Goal: Task Accomplishment & Management: Manage account settings

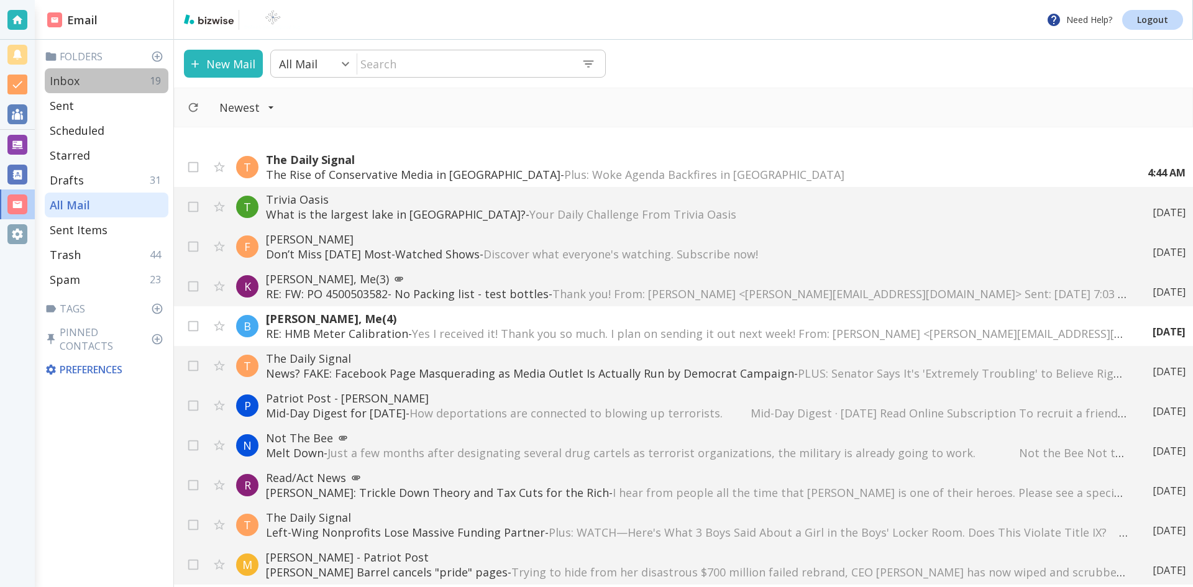
drag, startPoint x: 70, startPoint y: 78, endPoint x: 70, endPoint y: 89, distance: 11.2
click at [70, 75] on p "Inbox" at bounding box center [65, 80] width 30 height 15
type input "0"
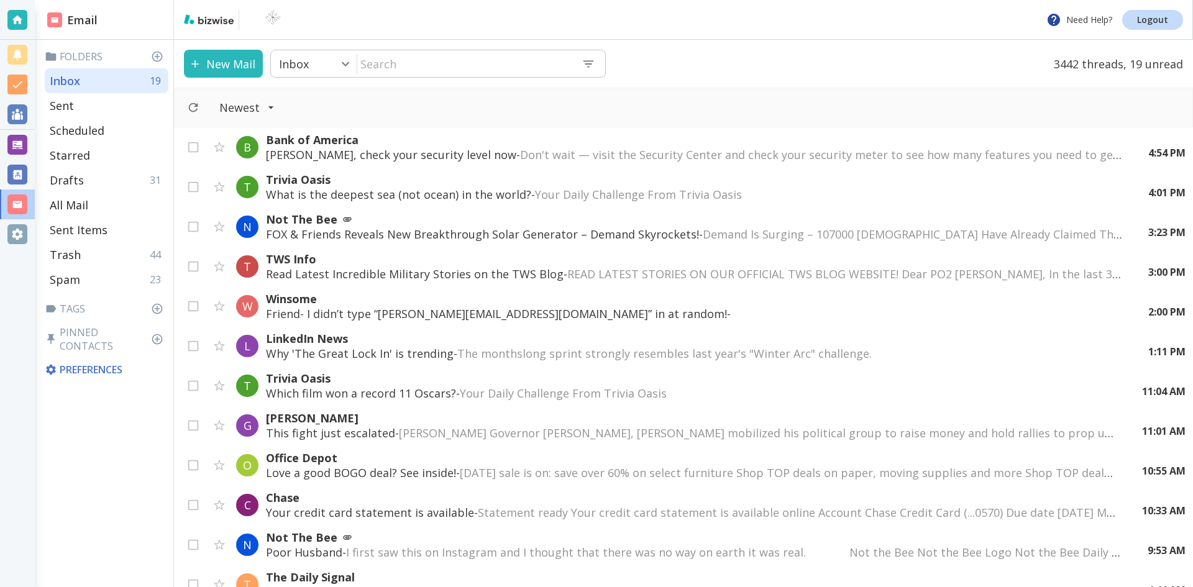
click at [426, 310] on p "Friend- I didn’t type “[PERSON_NAME][EMAIL_ADDRESS][DOMAIN_NAME]” in at random!…" at bounding box center [694, 313] width 857 height 15
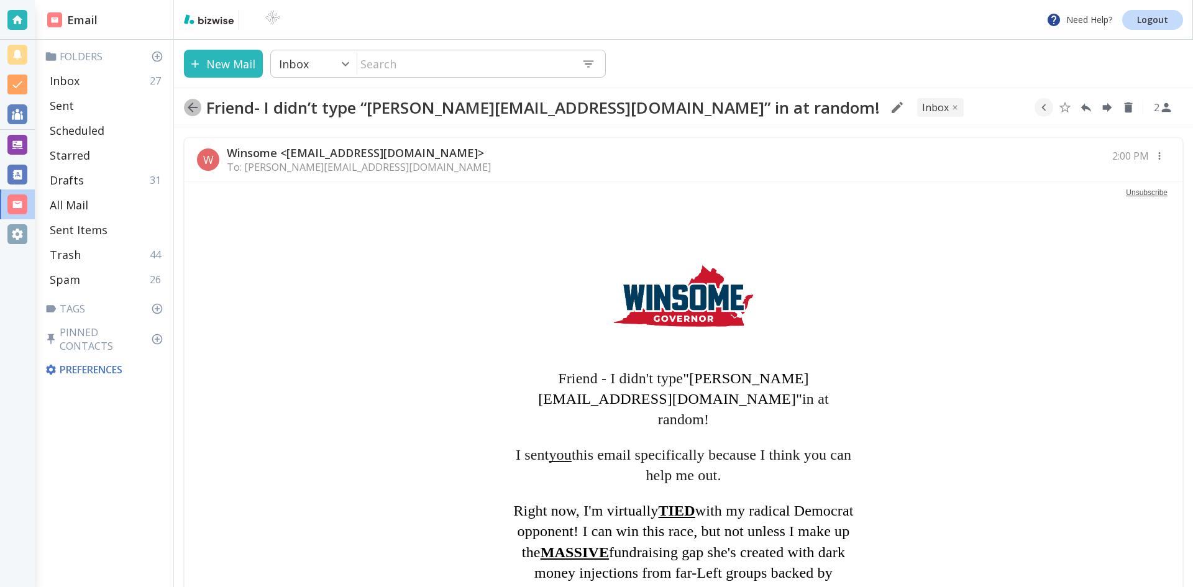
click at [191, 104] on icon "button" at bounding box center [193, 108] width 10 height 10
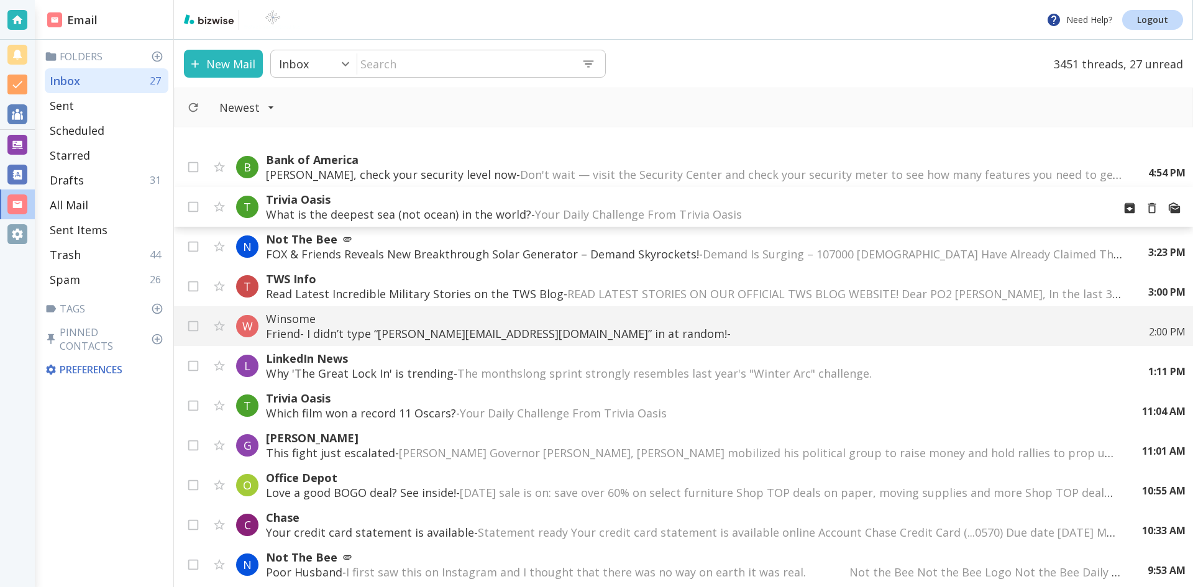
click at [465, 210] on p "What is the deepest sea (not ocean) in the world? - Your Daily Challenge From T…" at bounding box center [684, 214] width 837 height 15
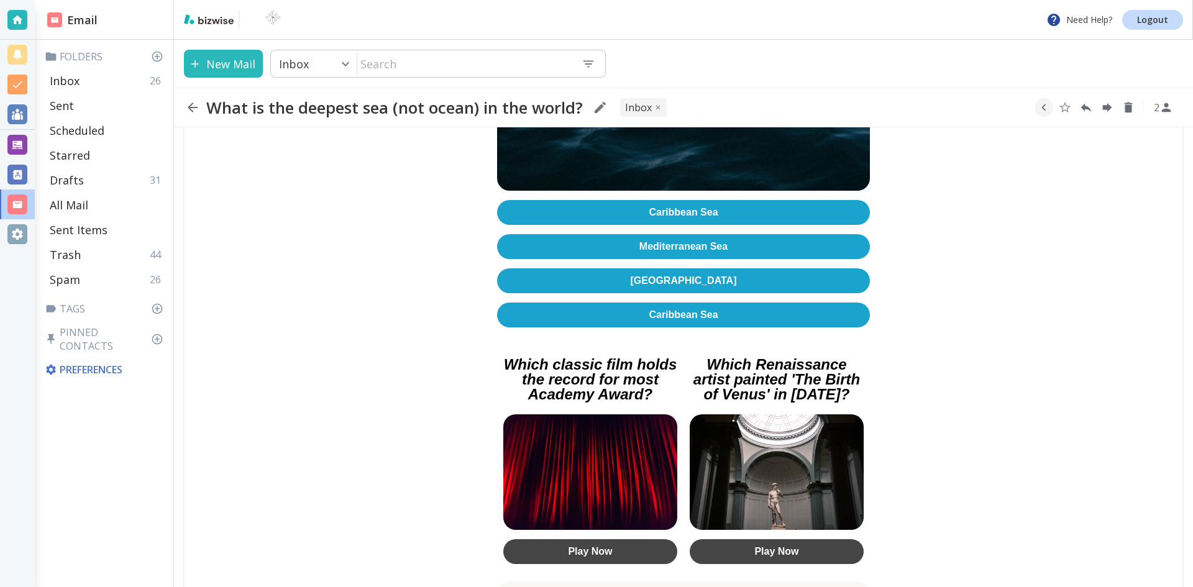
scroll to position [621, 0]
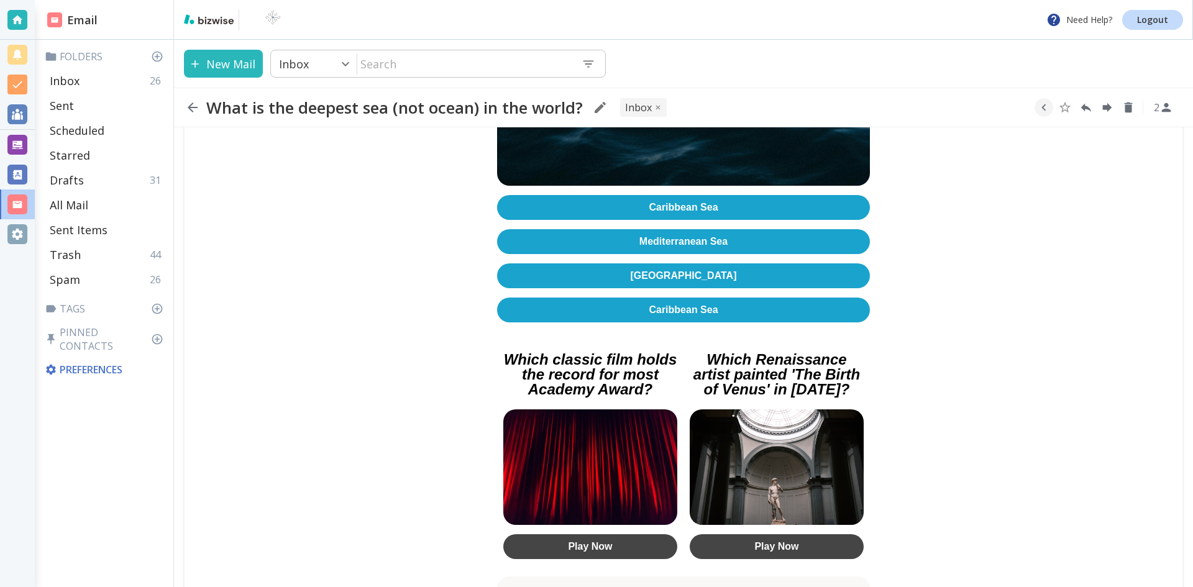
click at [678, 270] on link "[GEOGRAPHIC_DATA]" at bounding box center [683, 275] width 373 height 25
click at [192, 106] on icon "button" at bounding box center [192, 107] width 15 height 15
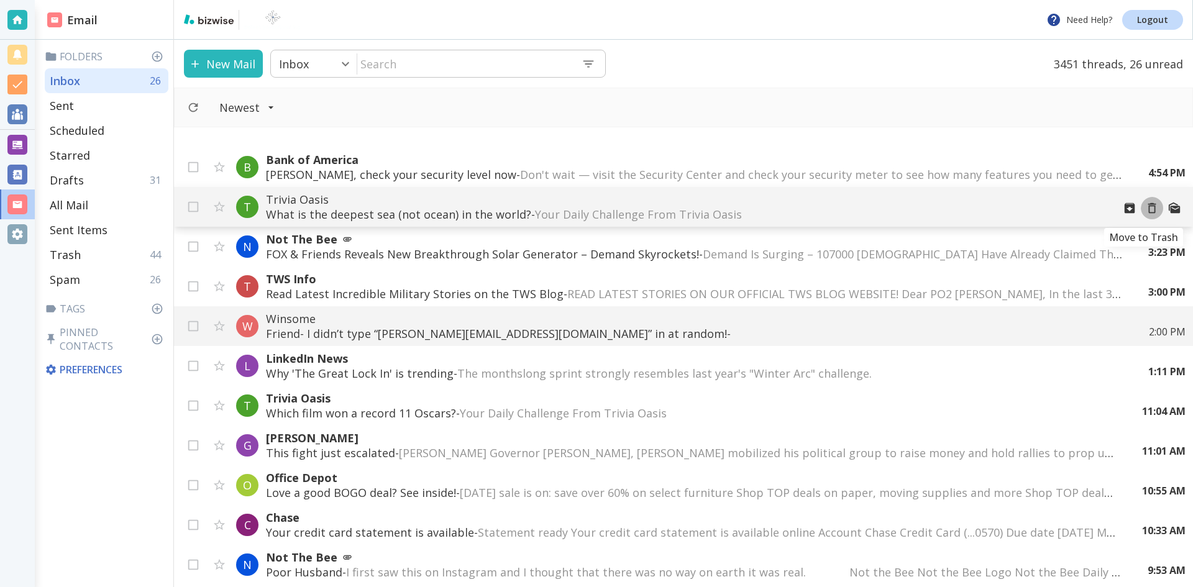
click at [1148, 206] on icon "Move to Trash" at bounding box center [1152, 208] width 8 height 11
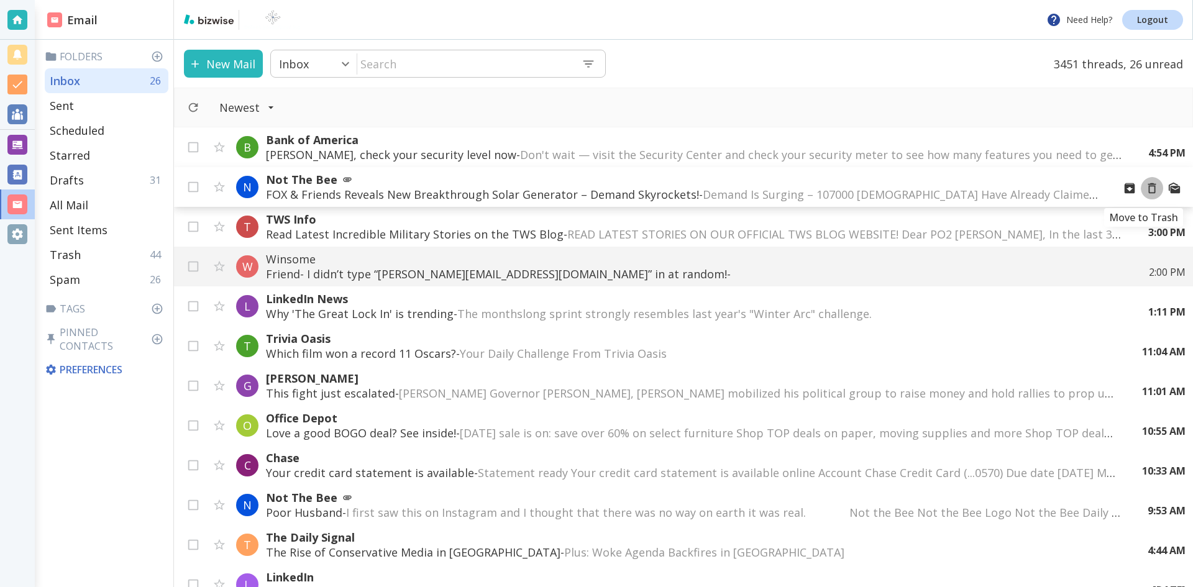
click at [1145, 188] on icon "Move to Trash" at bounding box center [1152, 188] width 14 height 14
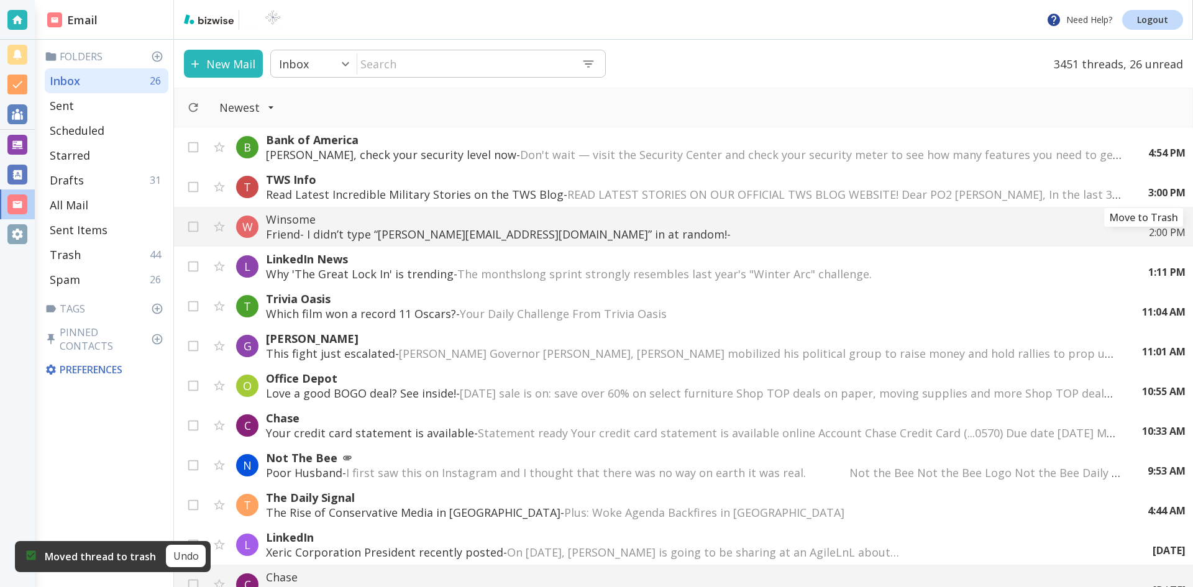
click at [0, 0] on icon "Move to Trash" at bounding box center [0, 0] width 0 height 0
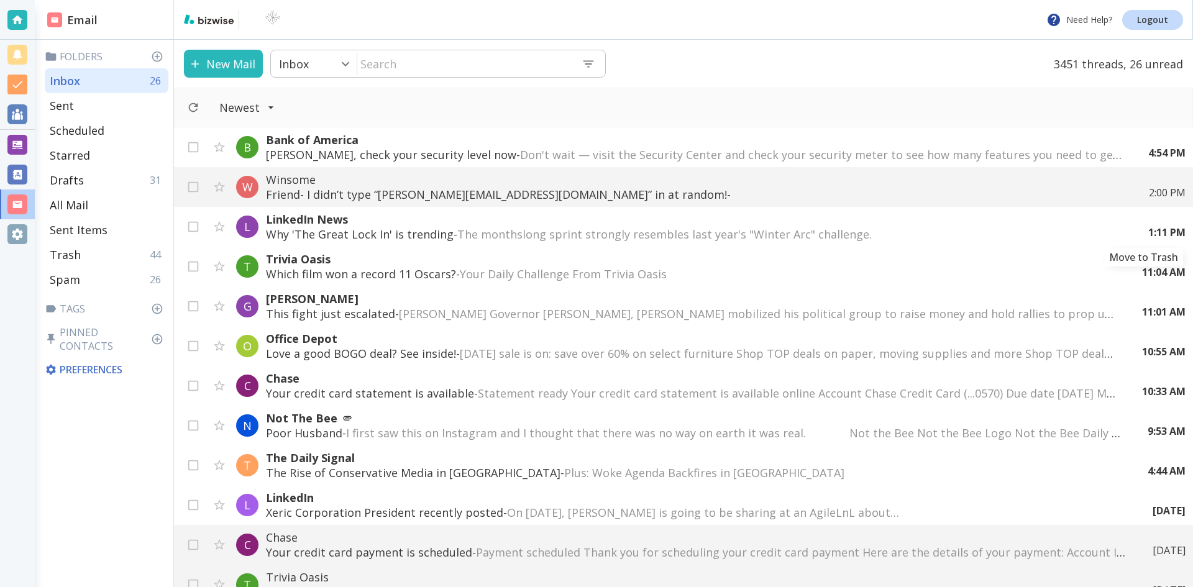
click at [0, 0] on icon "Move to Trash" at bounding box center [0, 0] width 0 height 0
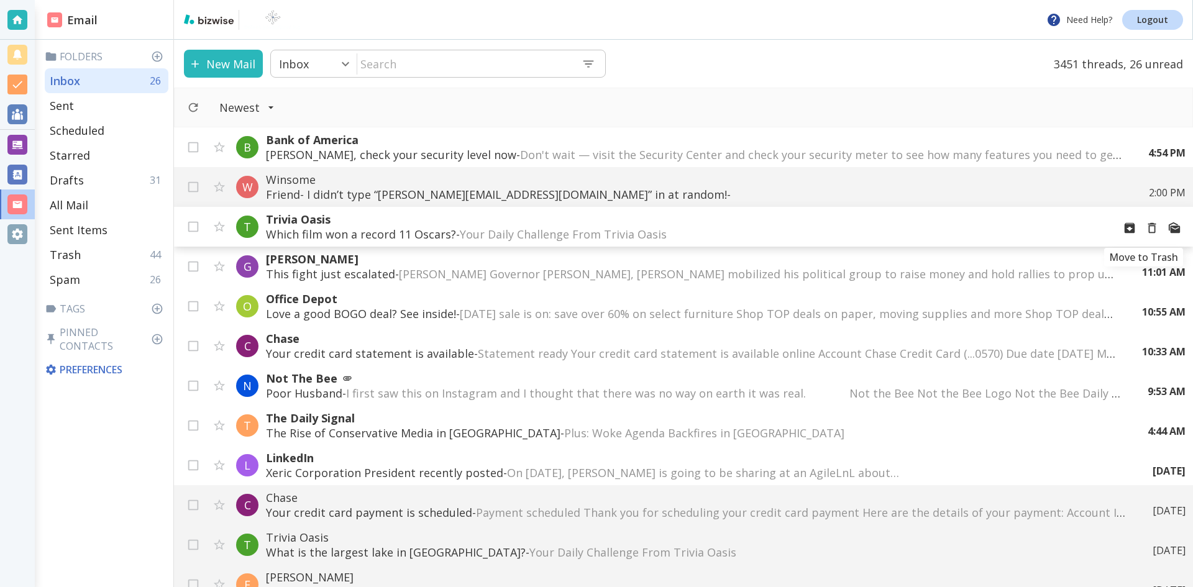
click at [1145, 228] on icon "Move to Trash" at bounding box center [1152, 228] width 14 height 14
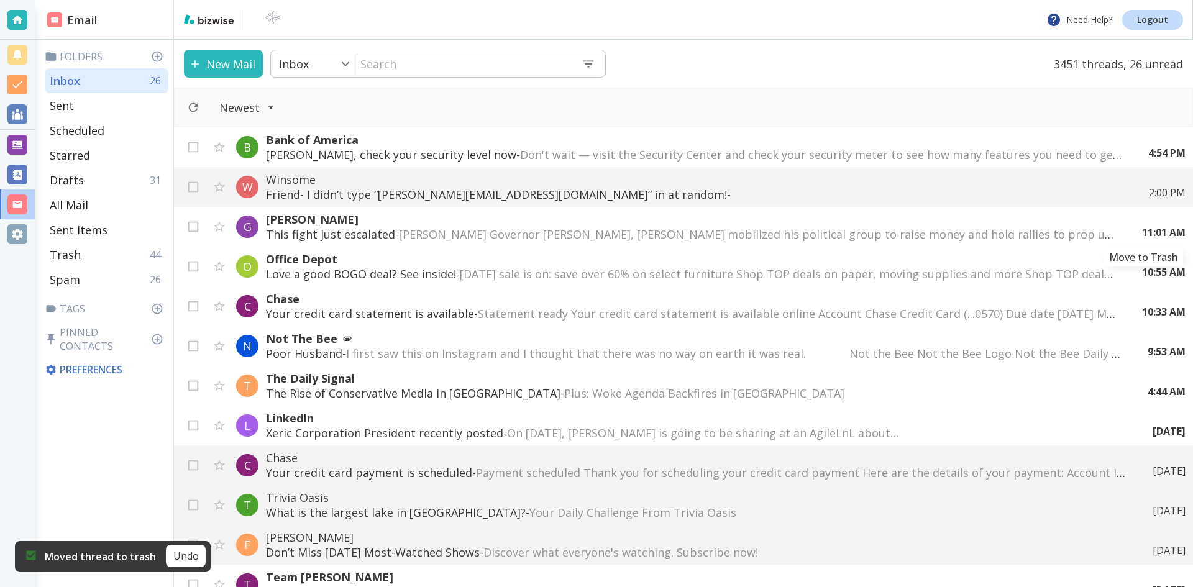
click at [0, 0] on icon "Move to Trash" at bounding box center [0, 0] width 0 height 0
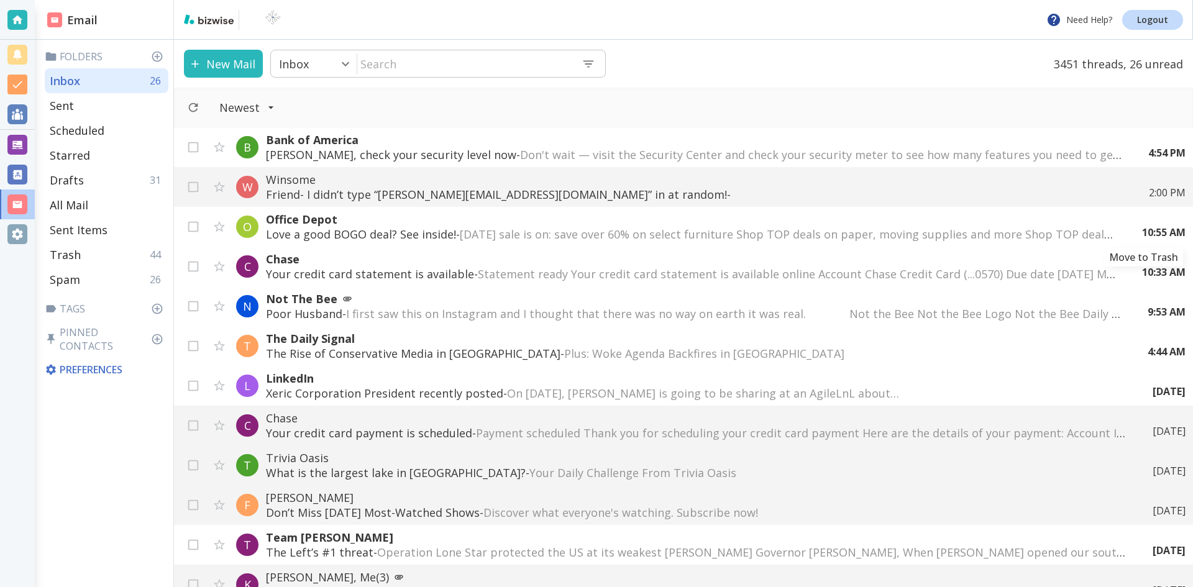
click at [0, 0] on icon "Move to Trash" at bounding box center [0, 0] width 0 height 0
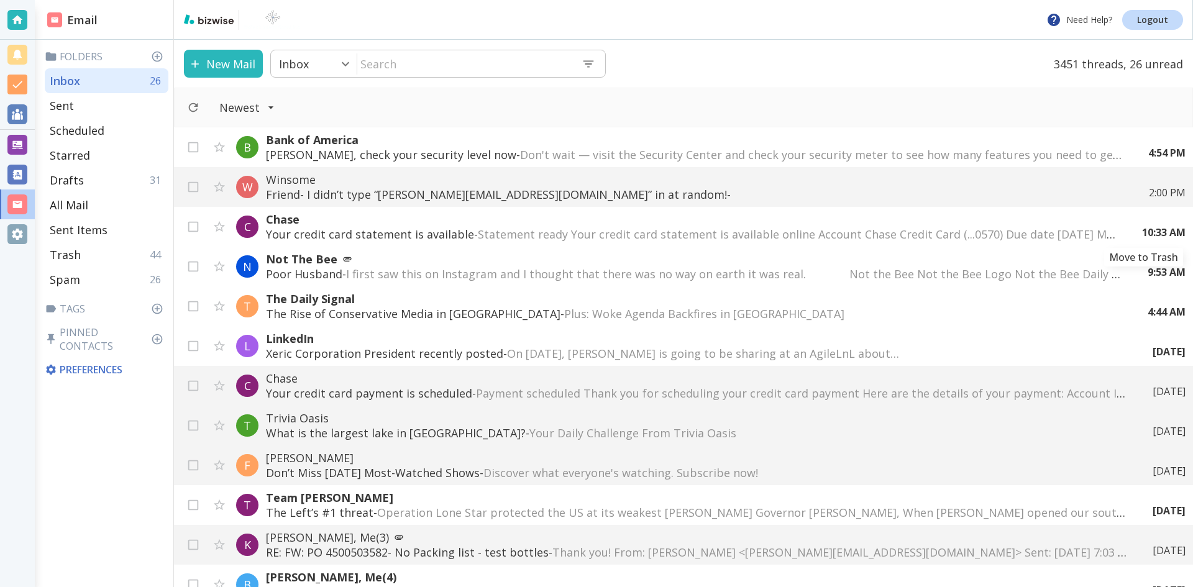
click at [0, 0] on icon "Move to Trash" at bounding box center [0, 0] width 0 height 0
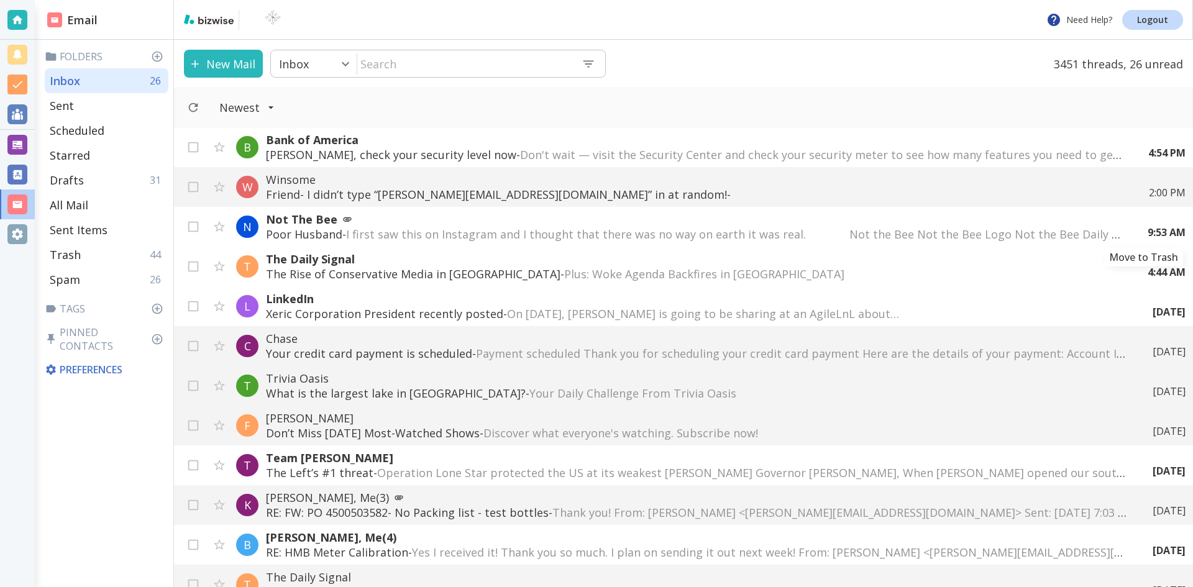
click at [0, 0] on icon "Move to Trash" at bounding box center [0, 0] width 0 height 0
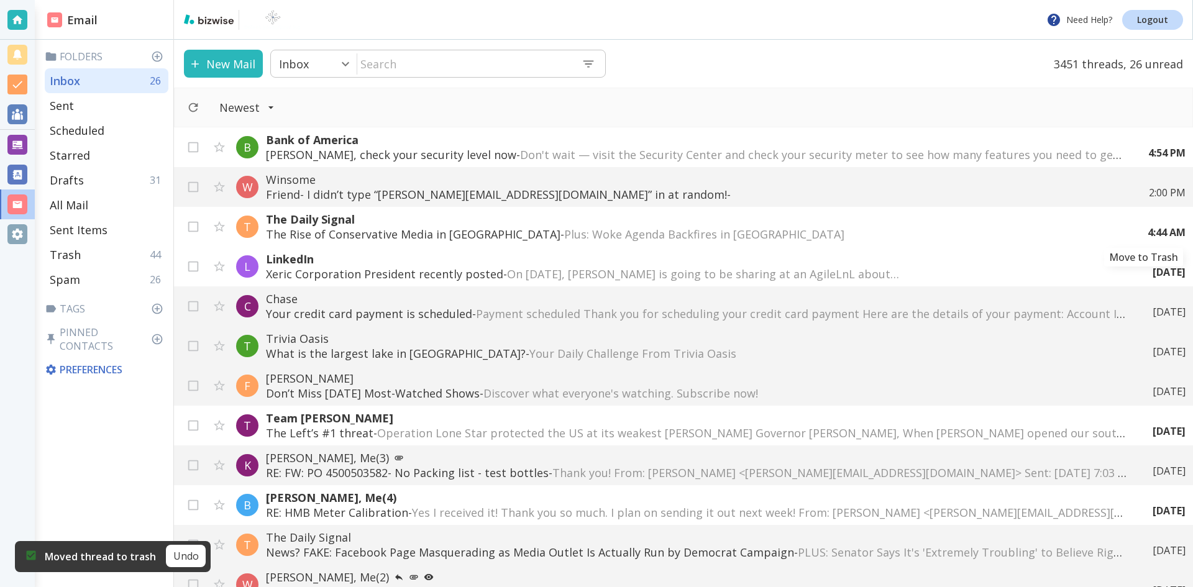
click at [0, 0] on icon "Move to Trash" at bounding box center [0, 0] width 0 height 0
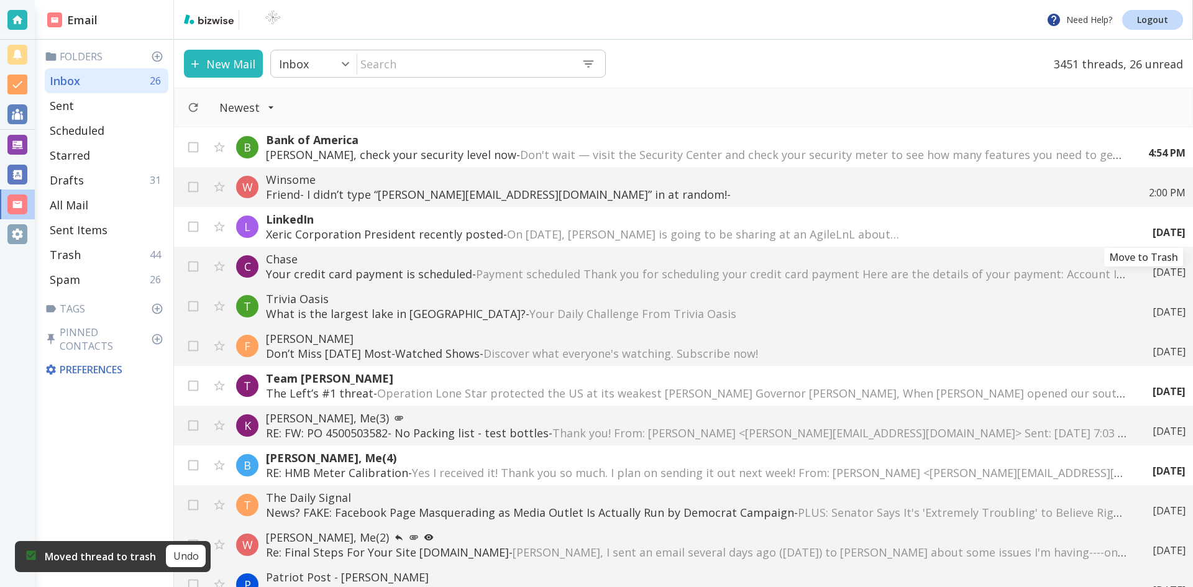
click at [0, 0] on icon "Move to Trash" at bounding box center [0, 0] width 0 height 0
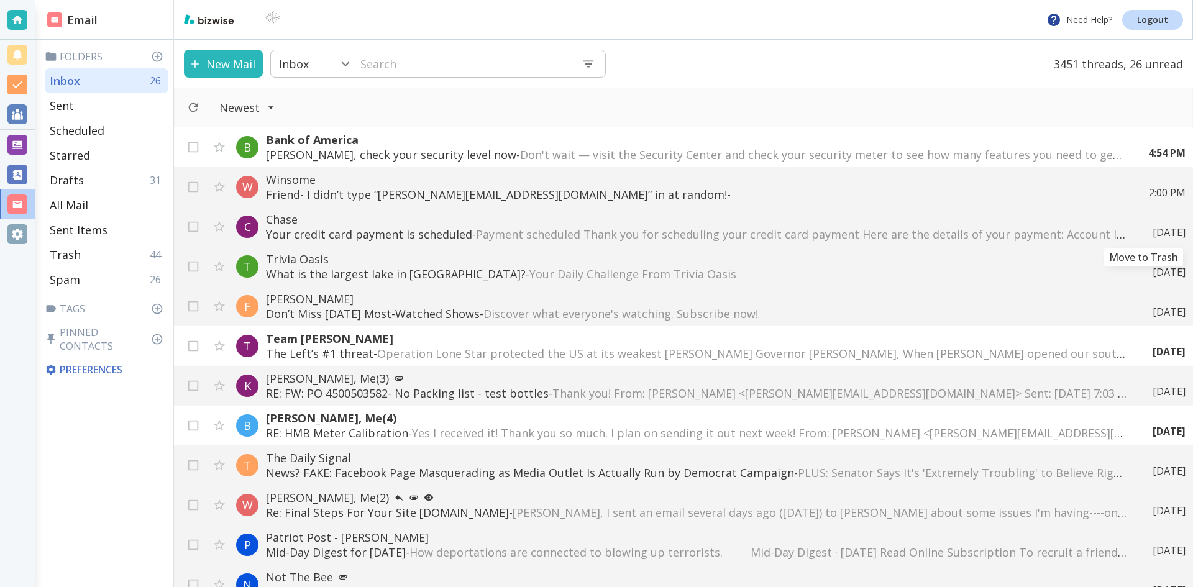
click at [0, 0] on icon "Move to Trash" at bounding box center [0, 0] width 0 height 0
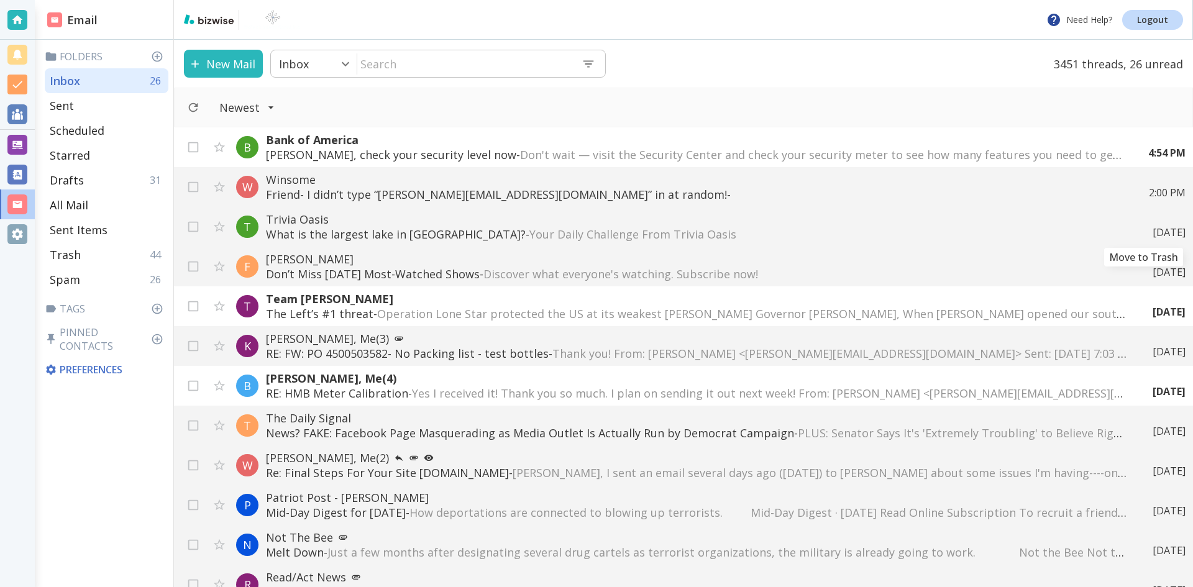
click at [0, 0] on icon "Move to Trash" at bounding box center [0, 0] width 0 height 0
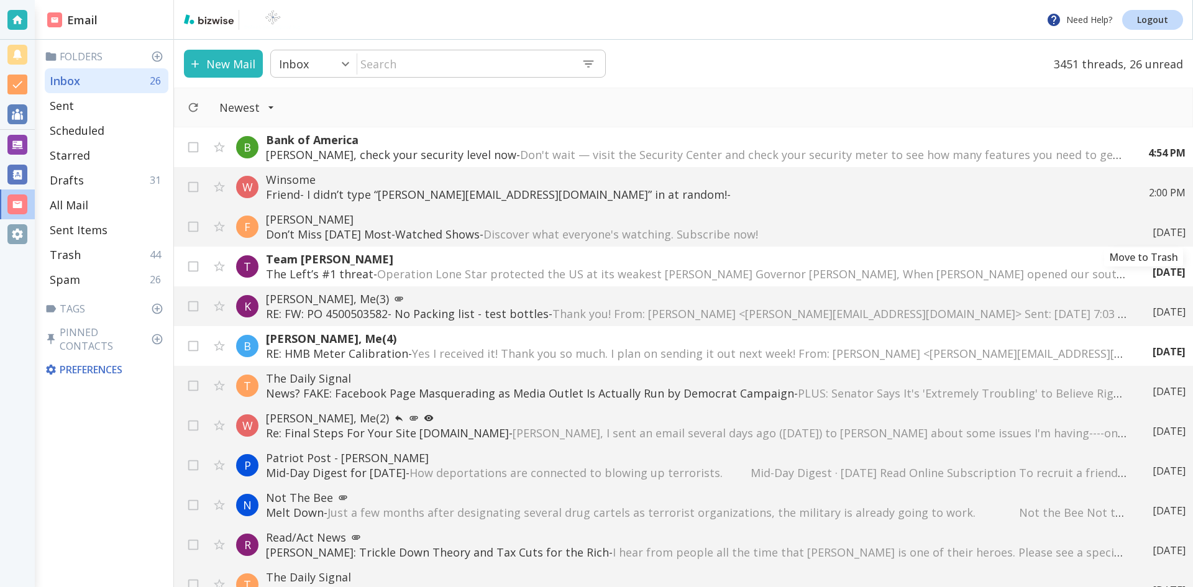
click at [0, 0] on icon "Move to Trash" at bounding box center [0, 0] width 0 height 0
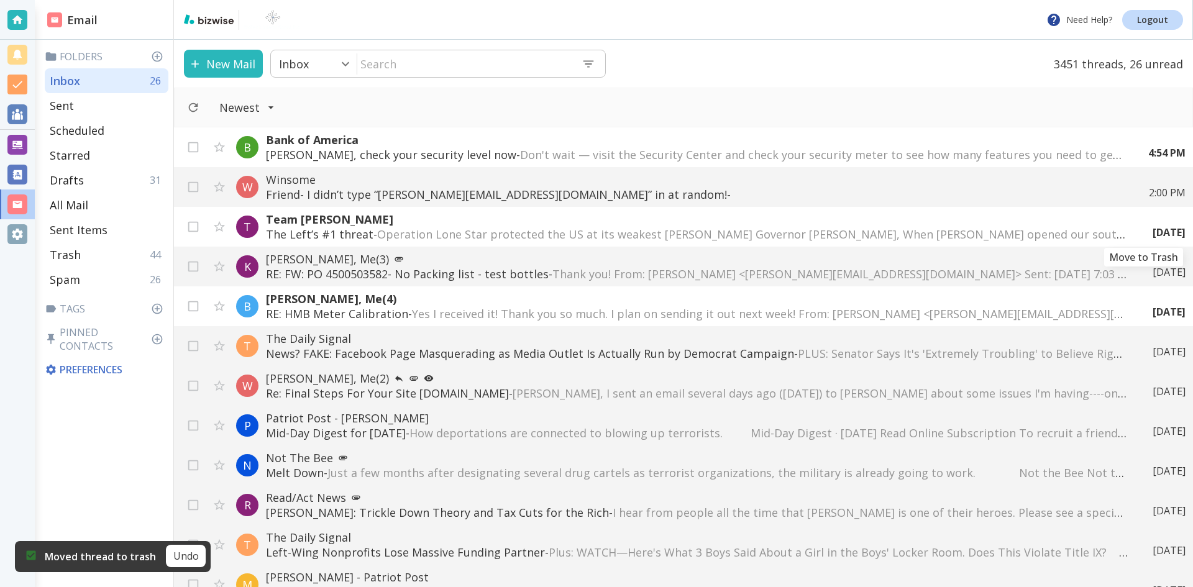
click at [0, 0] on icon "Move to Trash" at bounding box center [0, 0] width 0 height 0
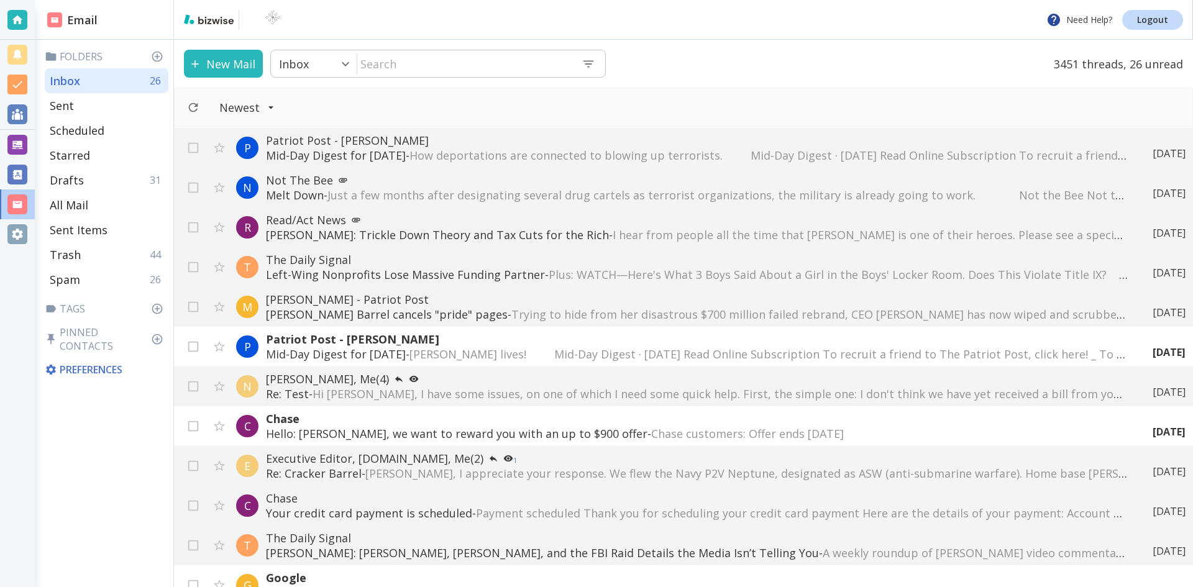
scroll to position [311, 0]
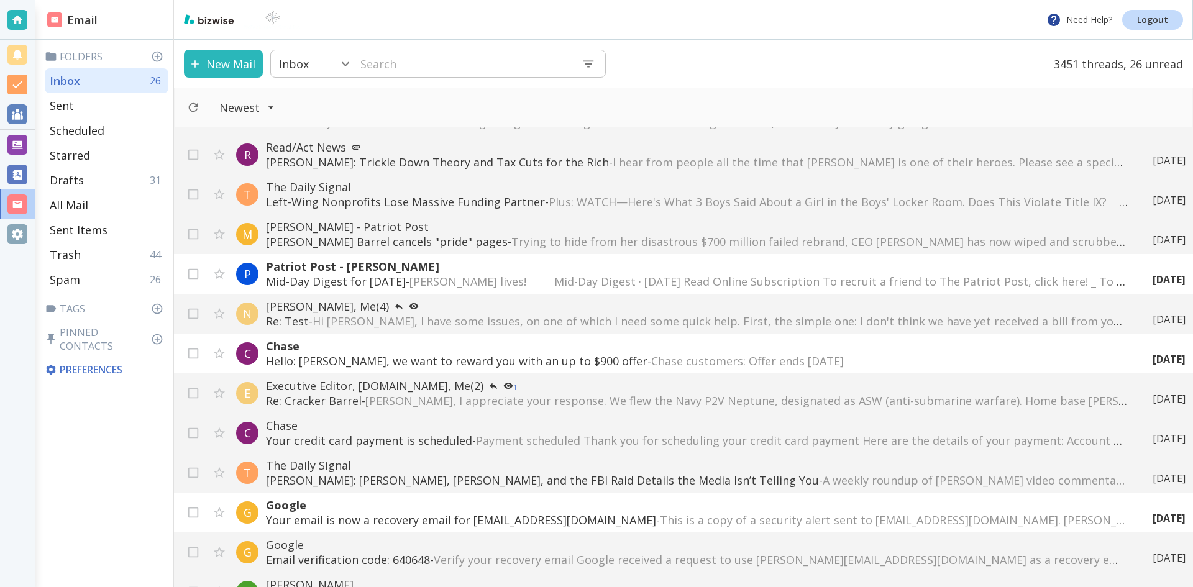
click at [483, 280] on p "Mid-Day Digest for [DATE] - [PERSON_NAME] lives! ͏ ͏ ͏ ͏ ͏ ͏ ͏ ͏ Mid-Day Digest…" at bounding box center [697, 281] width 862 height 15
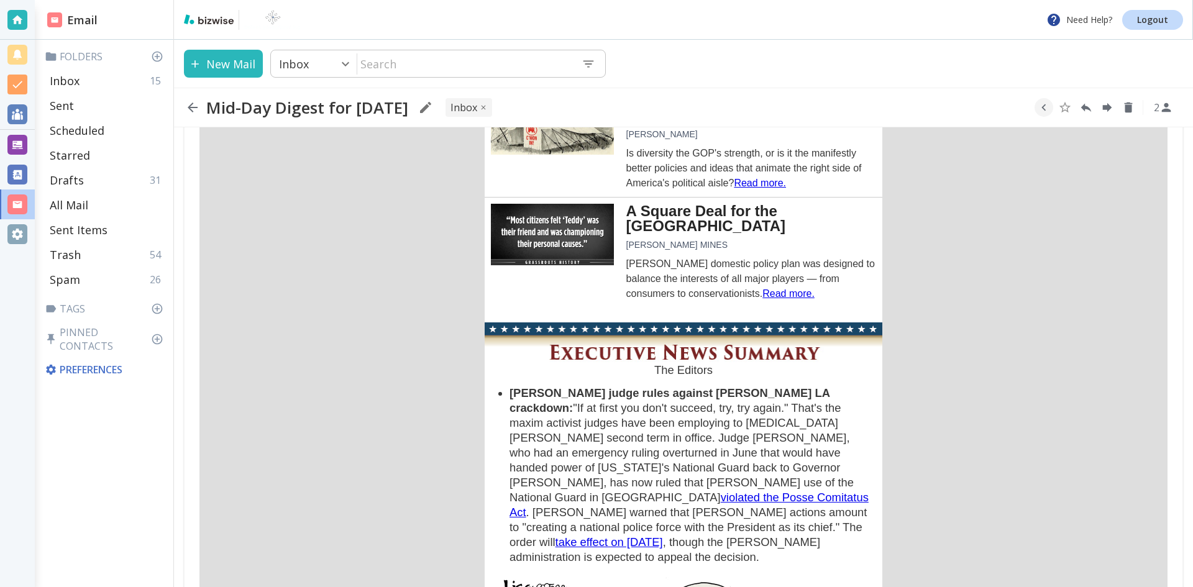
scroll to position [1056, 0]
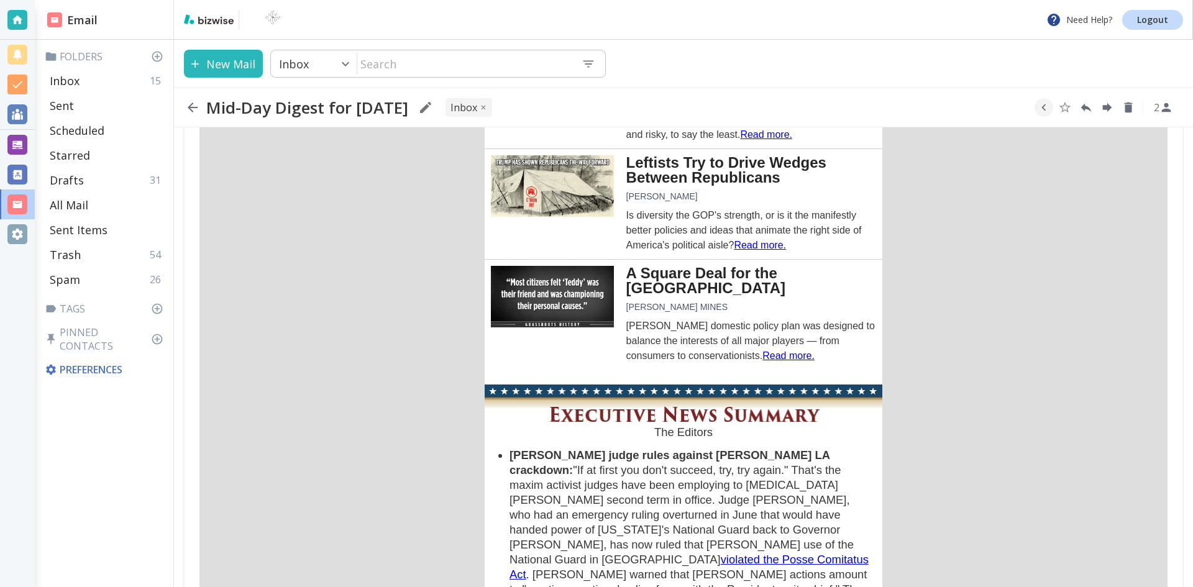
click at [532, 160] on img at bounding box center [552, 186] width 123 height 62
click at [192, 103] on icon "button" at bounding box center [193, 108] width 10 height 10
